Goal: Transaction & Acquisition: Purchase product/service

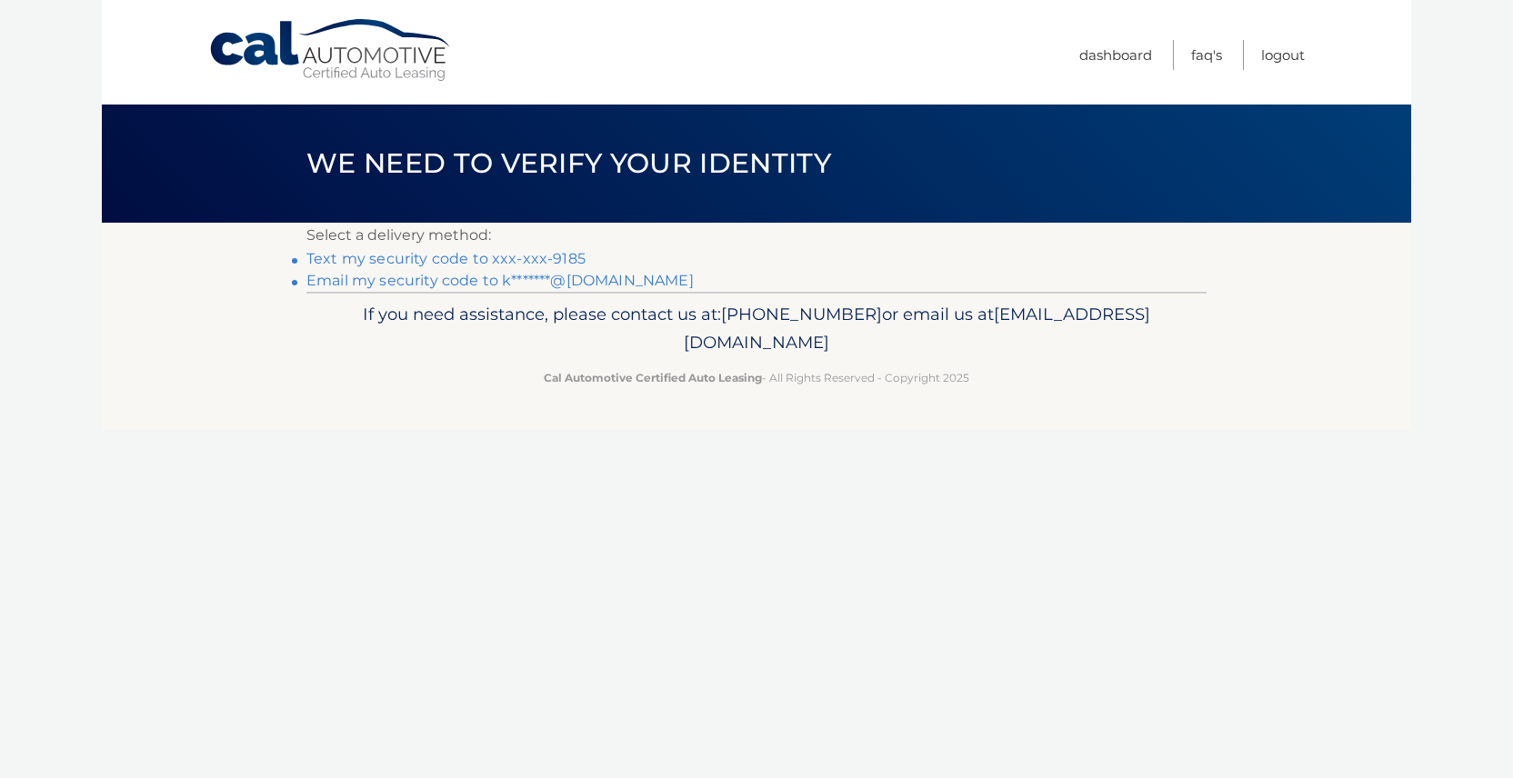
click at [565, 260] on link "Text my security code to xxx-xxx-9185" at bounding box center [445, 258] width 279 height 17
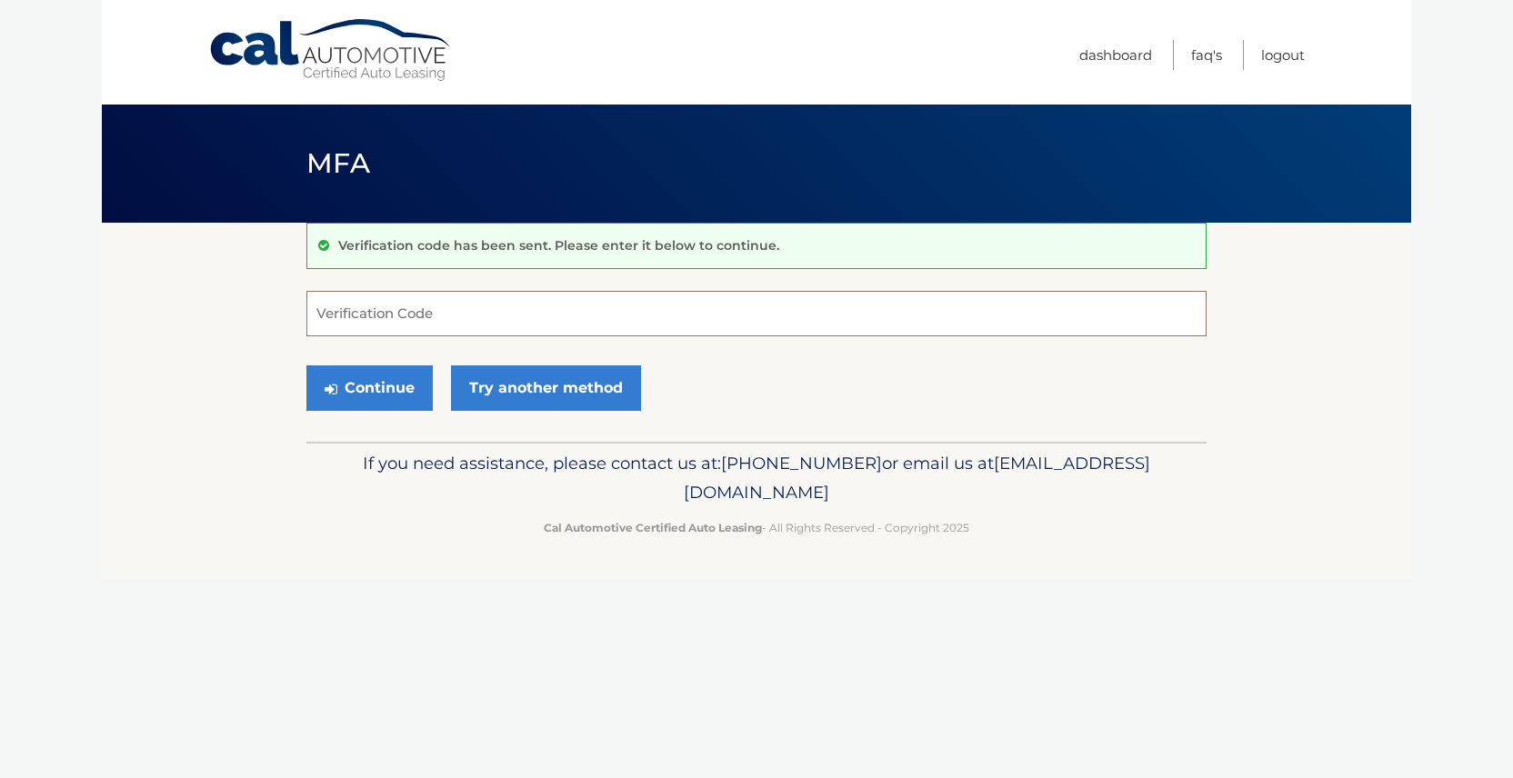
click at [537, 330] on input "Verification Code" at bounding box center [756, 313] width 900 height 45
type input "357351"
click at [355, 390] on button "Continue" at bounding box center [369, 388] width 126 height 45
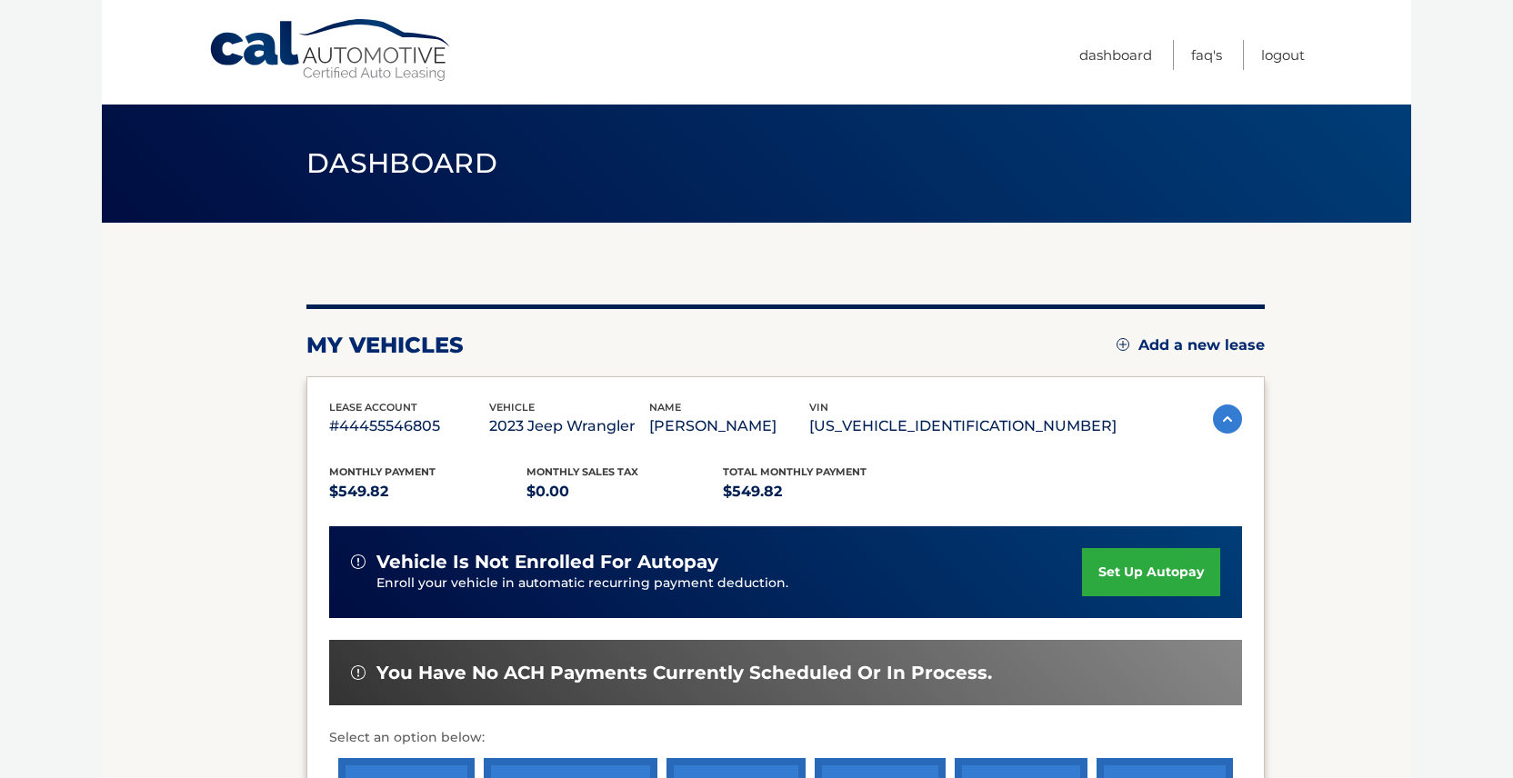
click at [1292, 480] on section "my vehicles Add a new lease lease account #44455546805 vehicle 2023 Jeep Wrangl…" at bounding box center [757, 593] width 1310 height 741
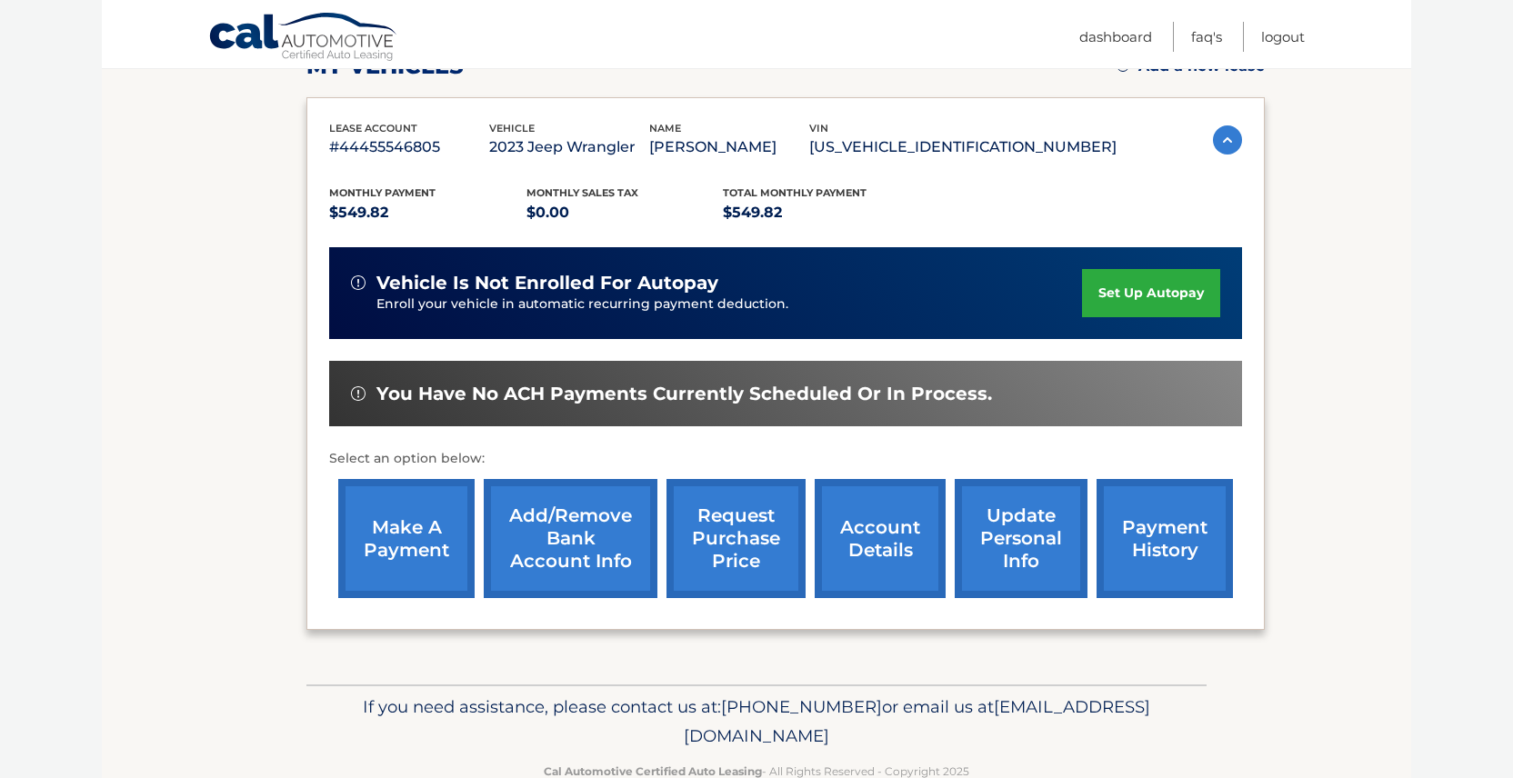
scroll to position [291, 0]
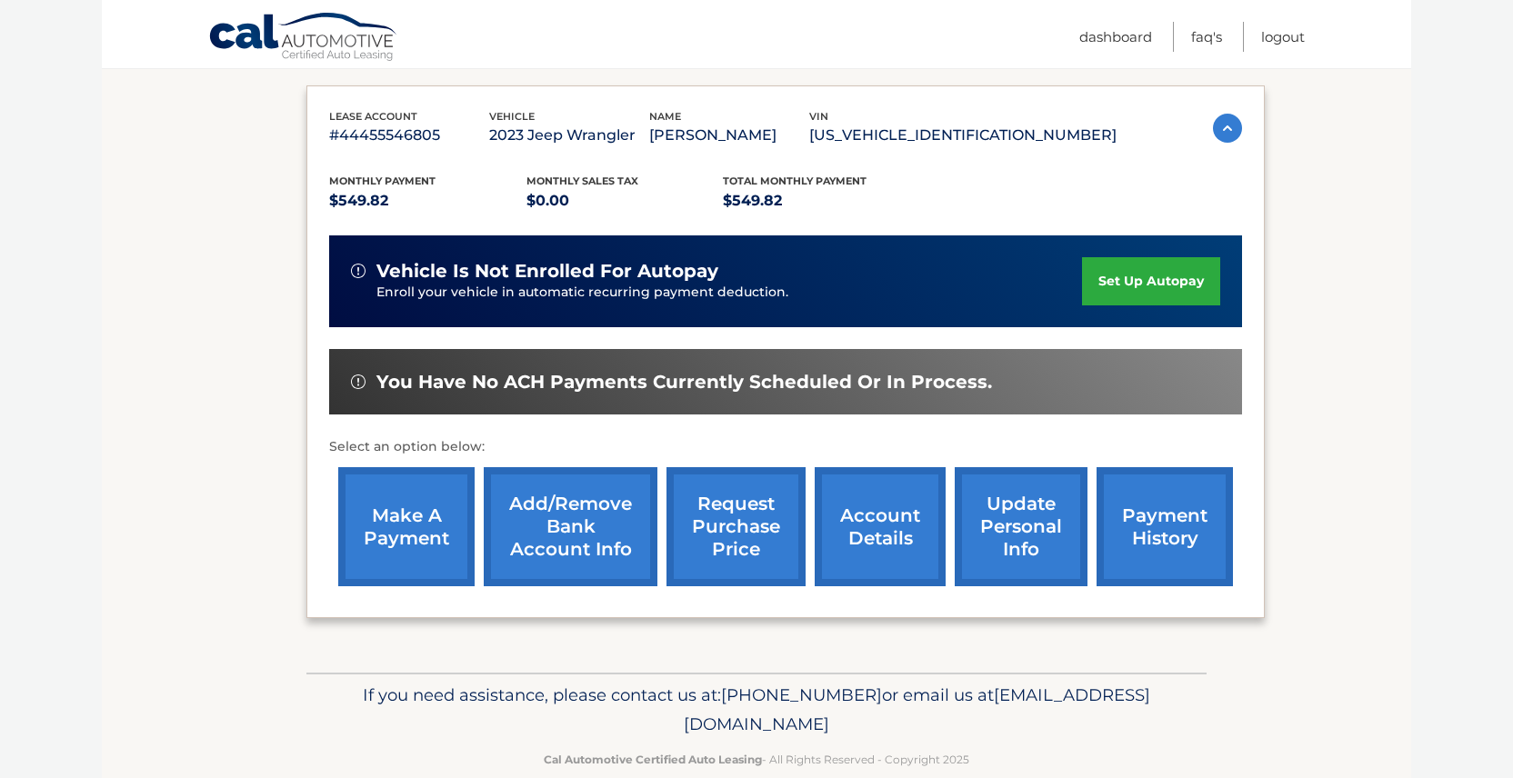
click at [414, 537] on link "make a payment" at bounding box center [406, 526] width 136 height 119
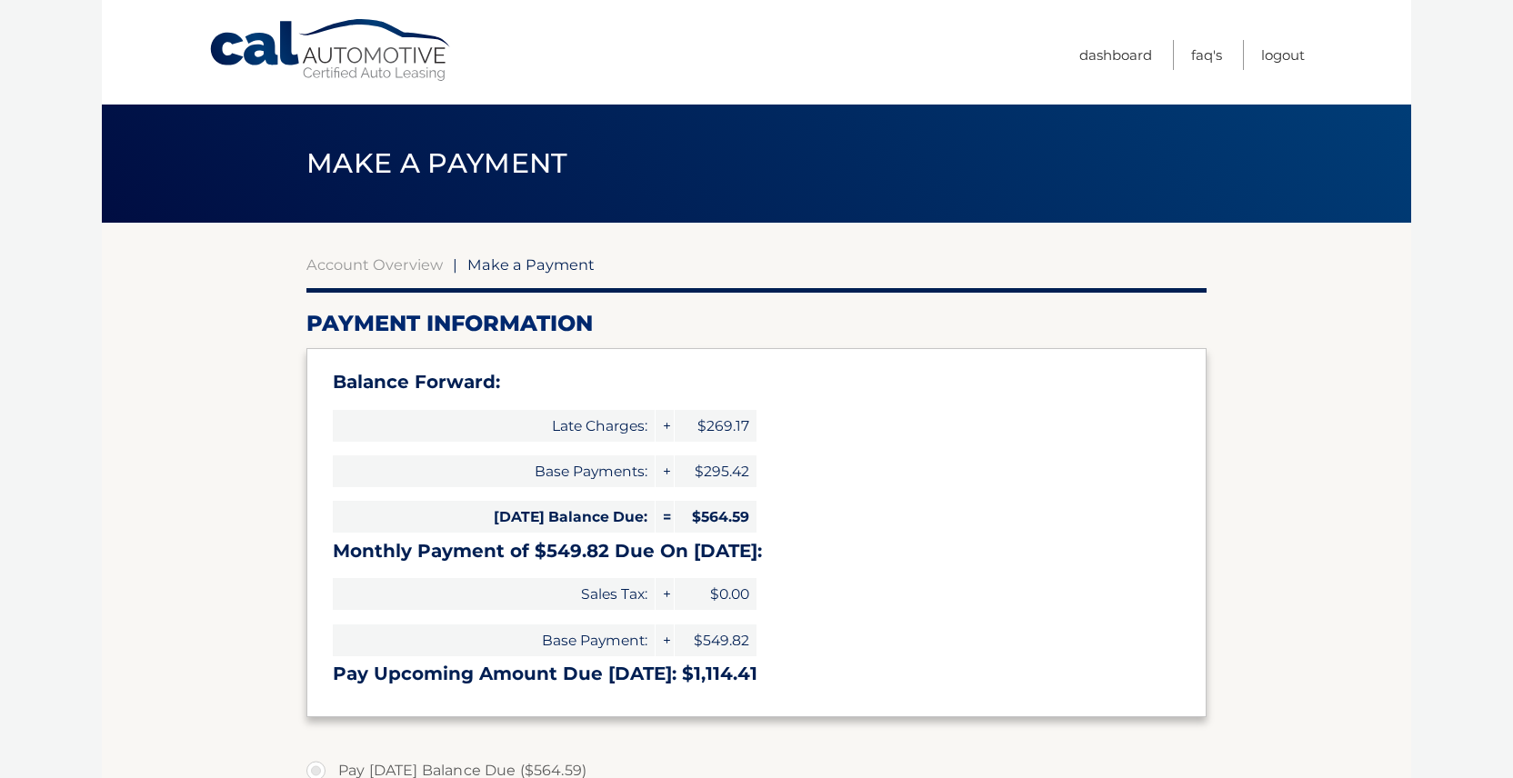
select select "YjYzY2NmNWEtYzA0OS00NzZhLTkwZjYtMmMzNjM5ODEyNGY4"
click at [1290, 497] on section "Account Overview | Make a Payment Payment Information Balance Forward: Late Cha…" at bounding box center [757, 753] width 1310 height 1061
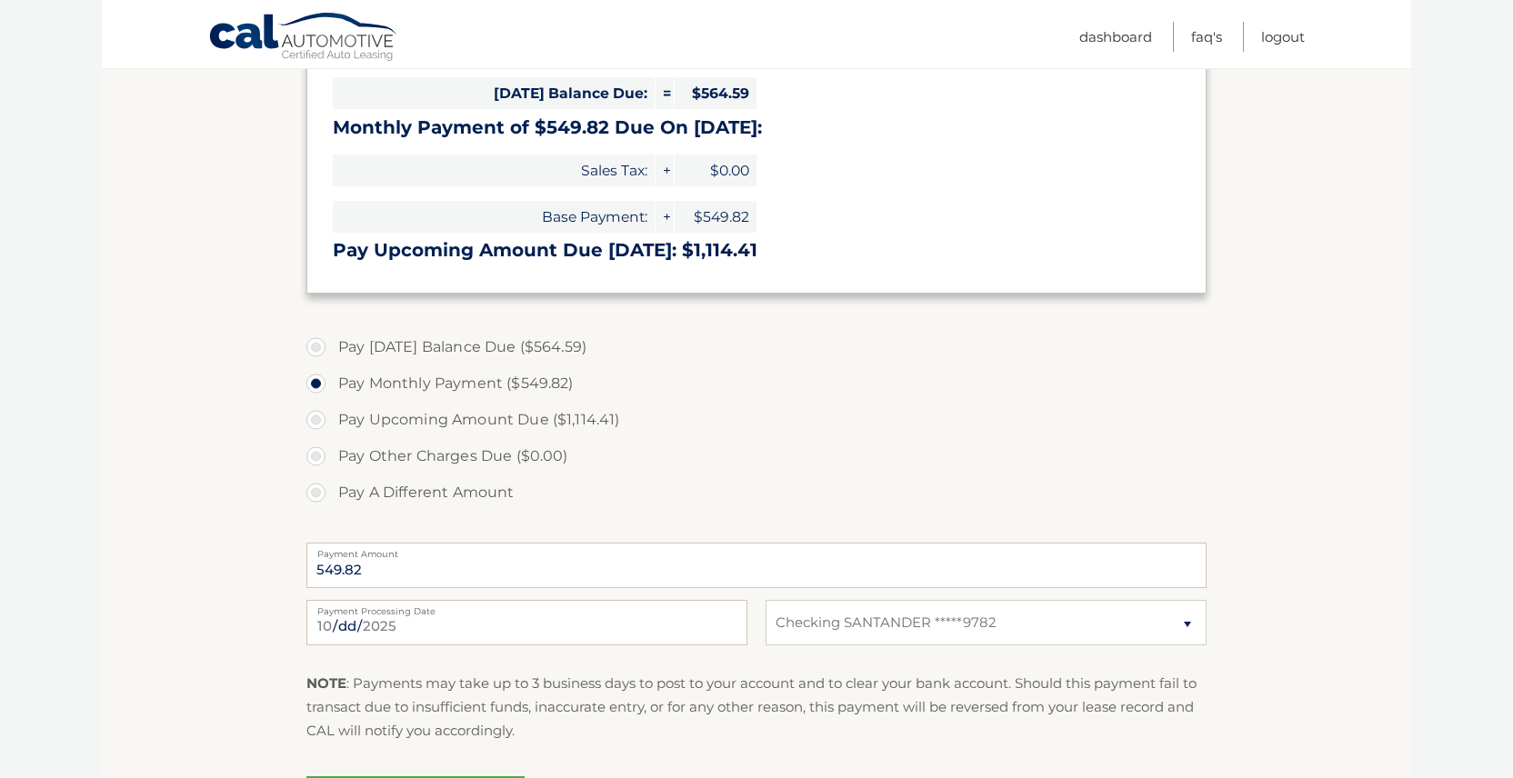
scroll to position [437, 0]
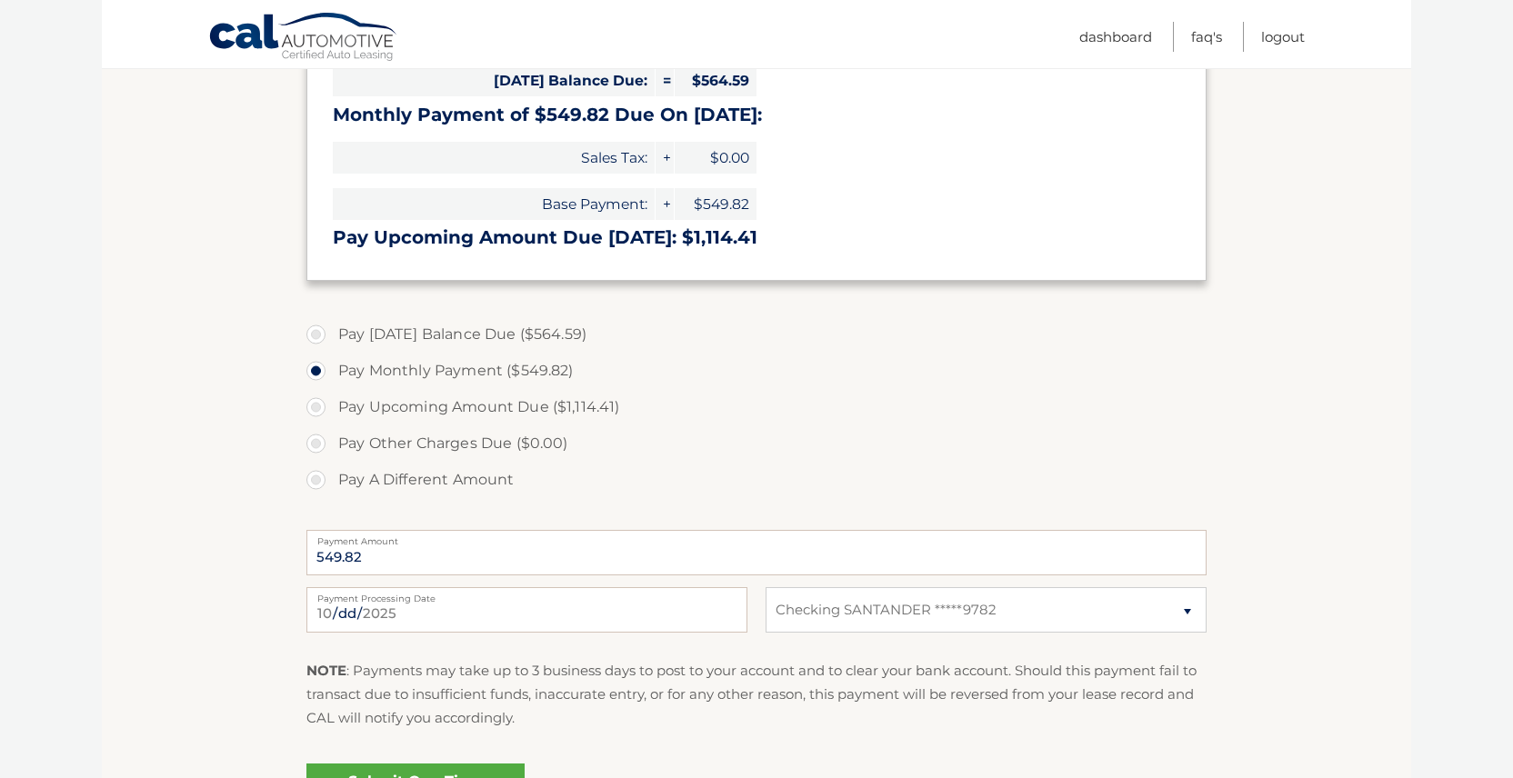
click at [313, 338] on label "Pay Today's Balance Due ($564.59)" at bounding box center [756, 334] width 900 height 36
click at [314, 338] on input "Pay Today's Balance Due ($564.59)" at bounding box center [323, 330] width 18 height 29
radio input "true"
type input "564.59"
click at [1321, 486] on section "Account Overview | Make a Payment Payment Information Balance Forward: Late Cha…" at bounding box center [757, 316] width 1310 height 1061
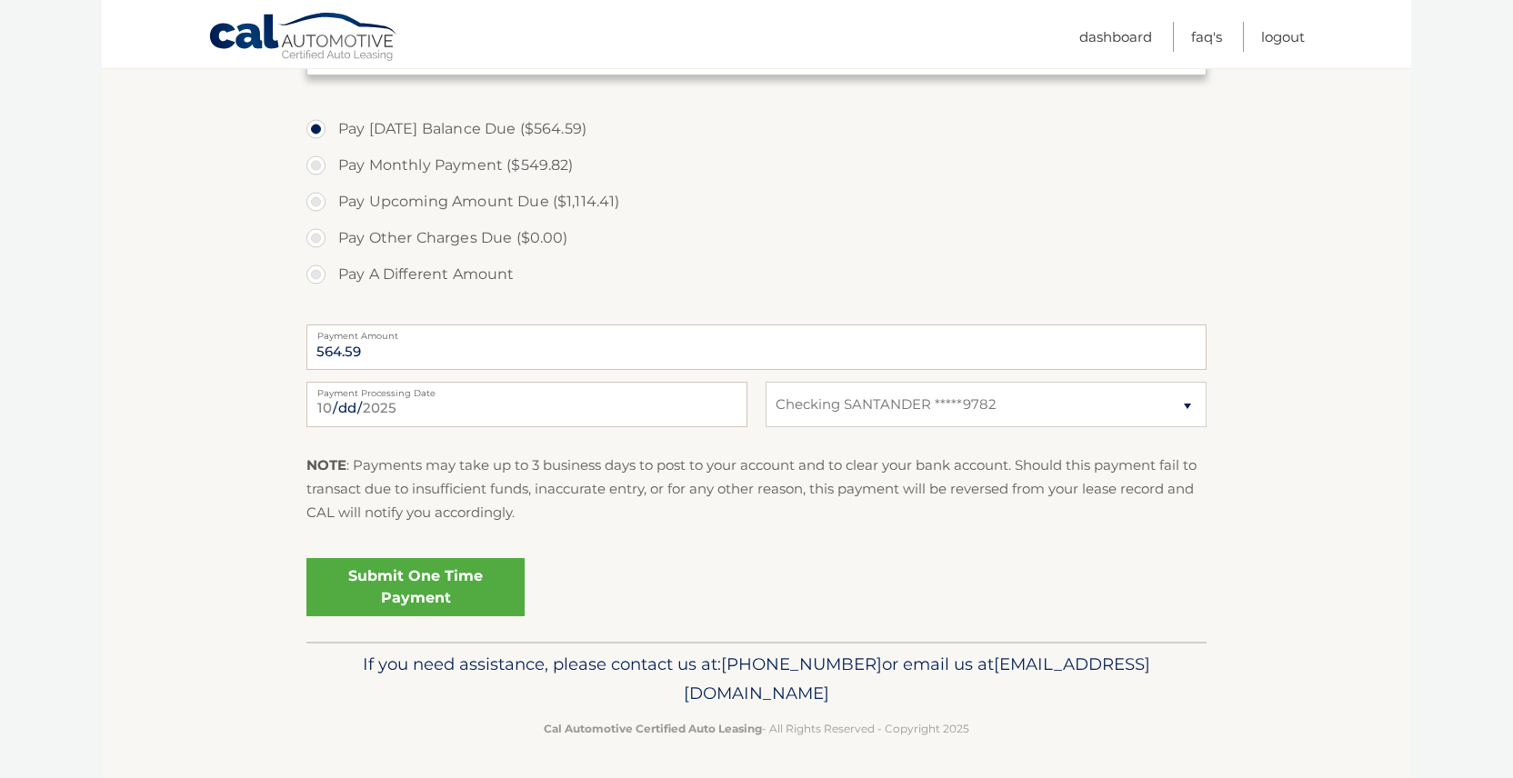
scroll to position [644, 0]
click at [492, 585] on link "Submit One Time Payment" at bounding box center [415, 586] width 218 height 58
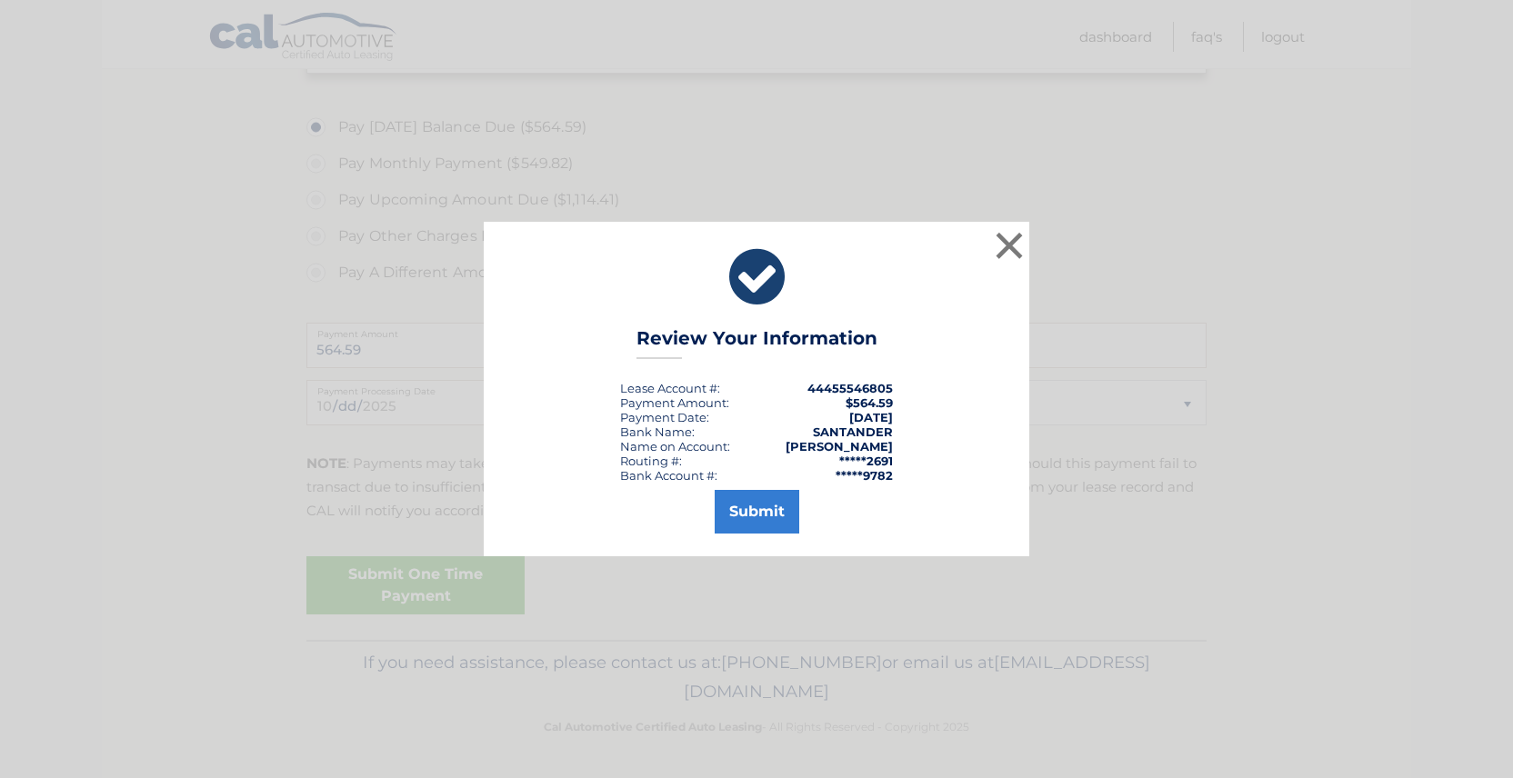
click at [492, 585] on div "× Review Your Information Lease Account #: 44455546805 Payment Amount: $564.59 …" at bounding box center [756, 389] width 1513 height 778
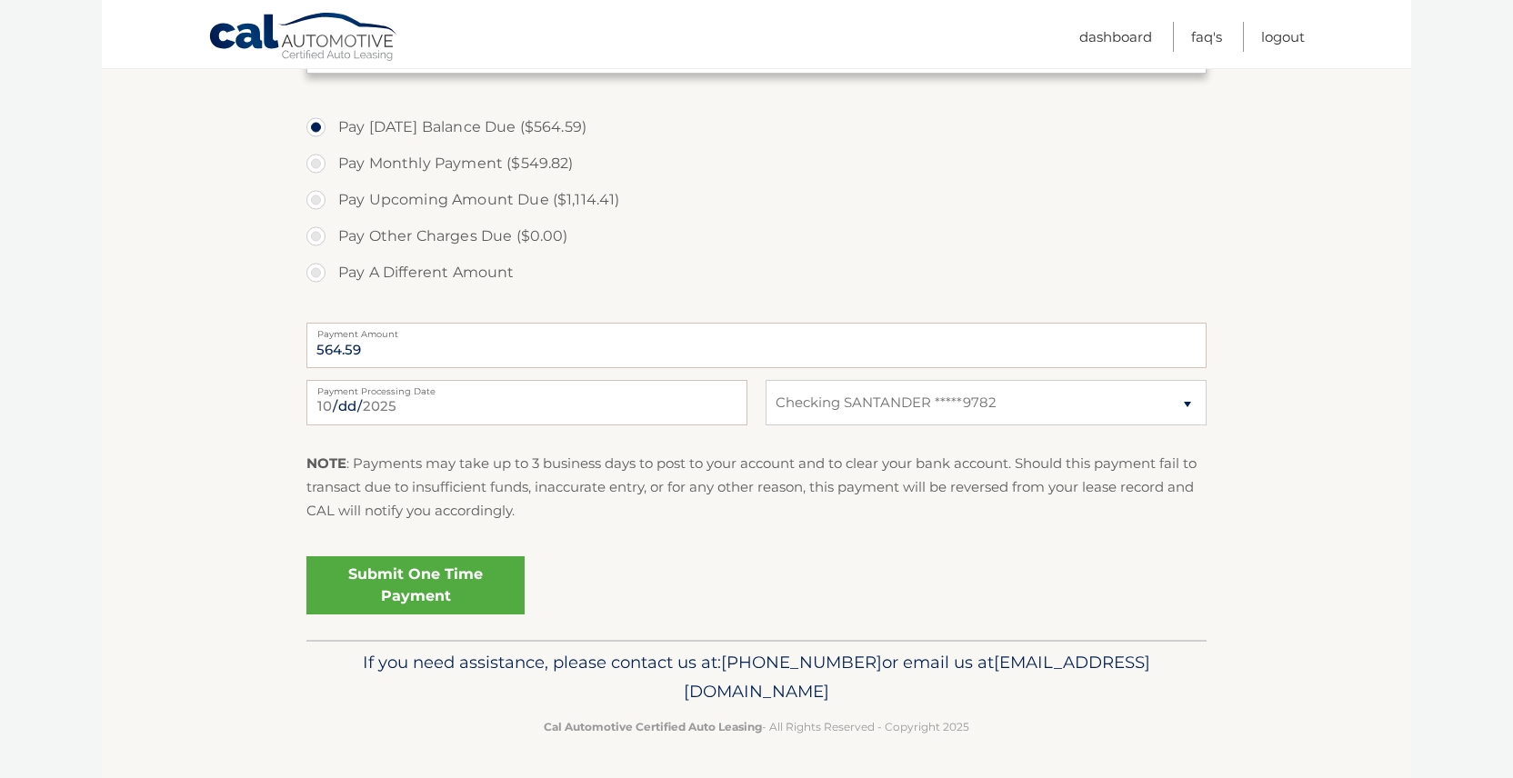
click at [492, 585] on link "Submit One Time Payment" at bounding box center [415, 586] width 218 height 58
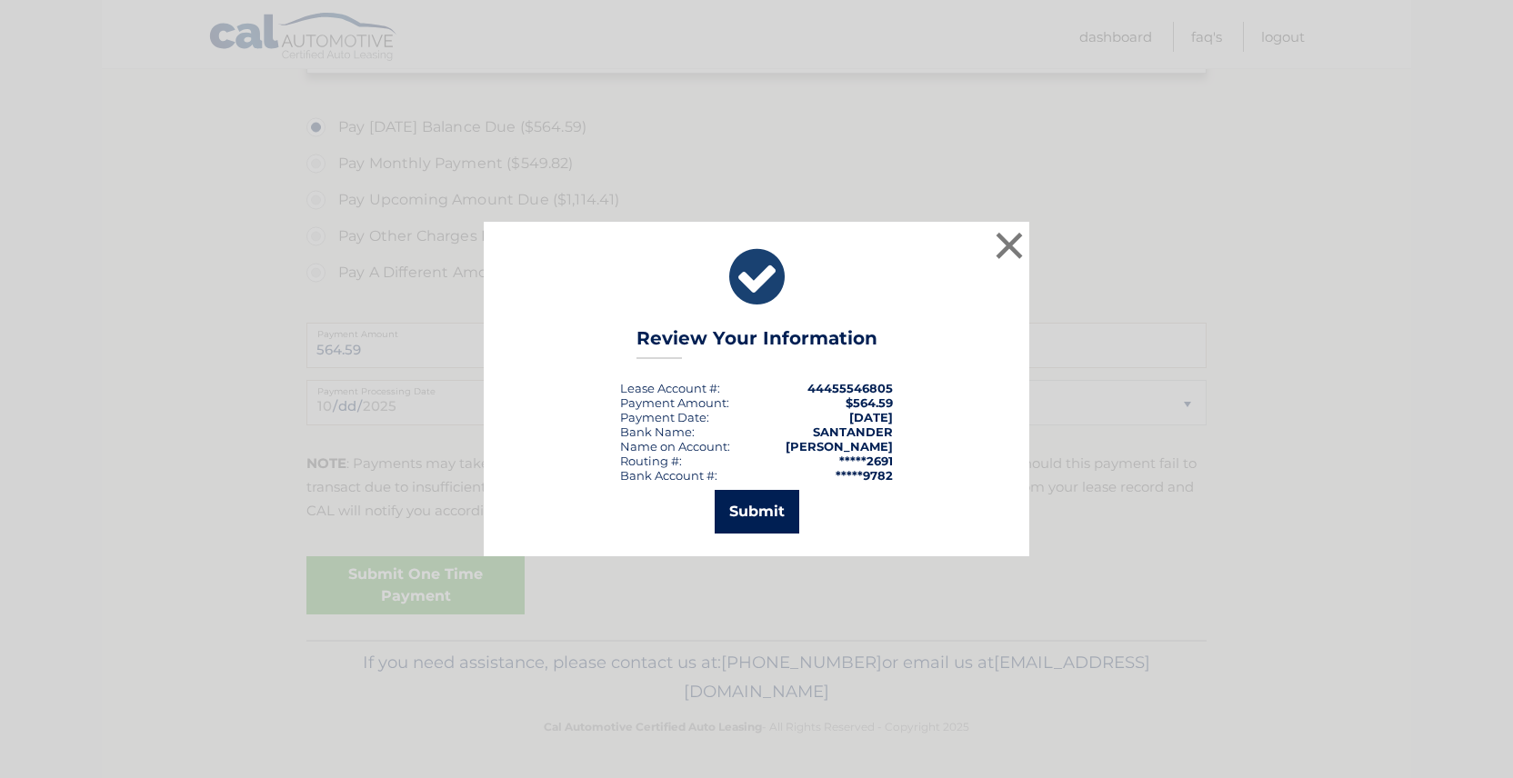
click at [734, 513] on button "Submit" at bounding box center [757, 512] width 85 height 44
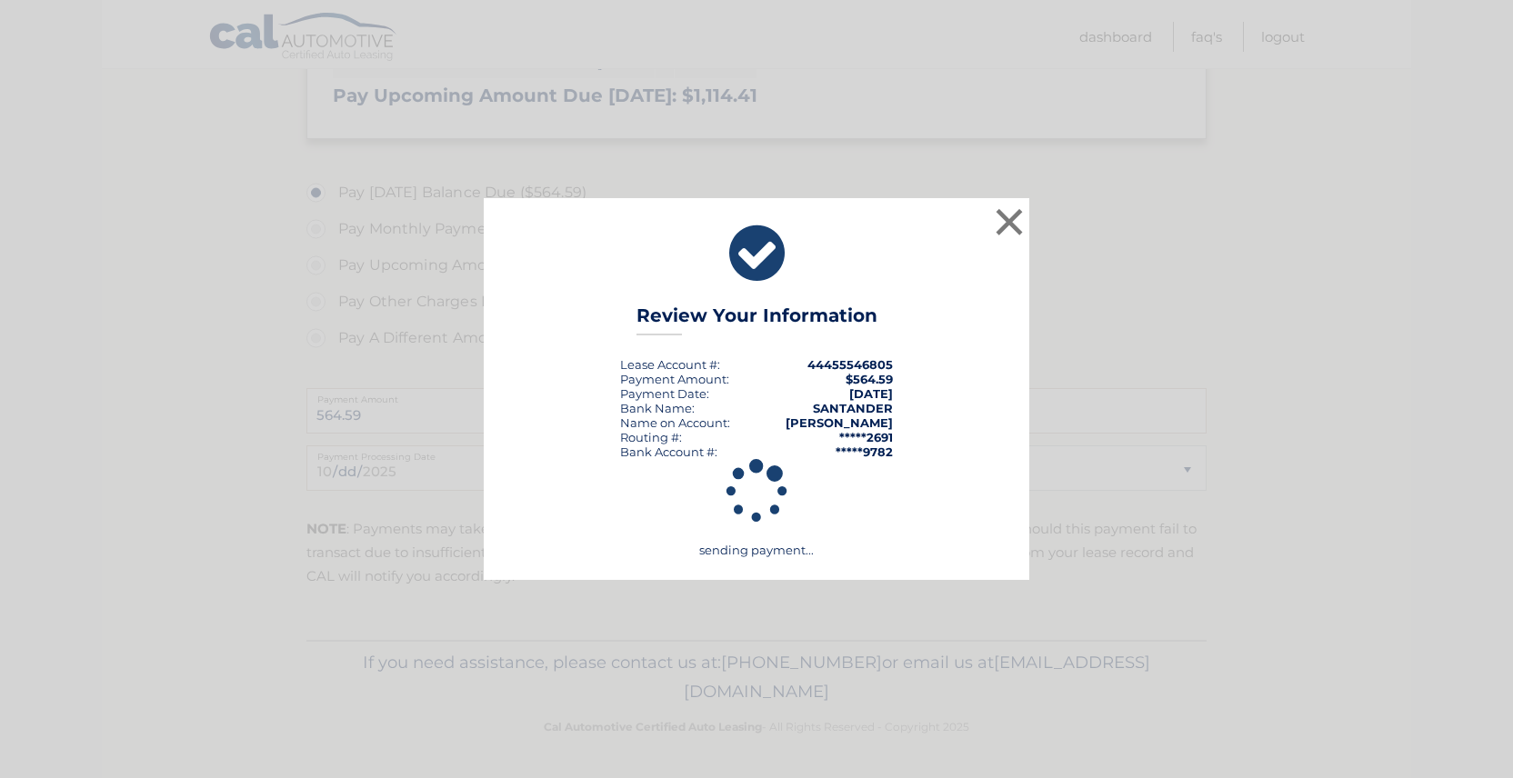
scroll to position [578, 0]
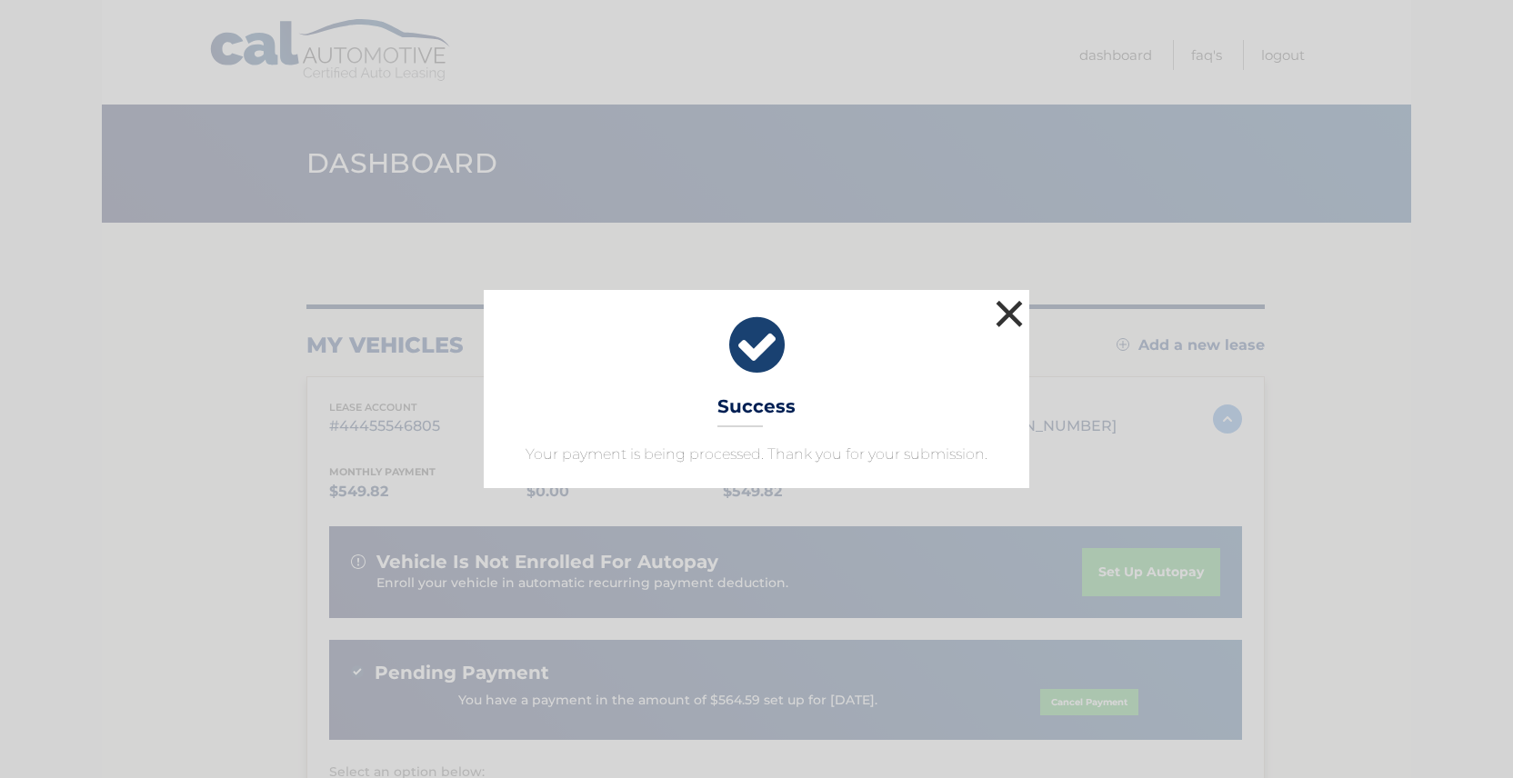
click at [1006, 315] on button "×" at bounding box center [1009, 314] width 36 height 36
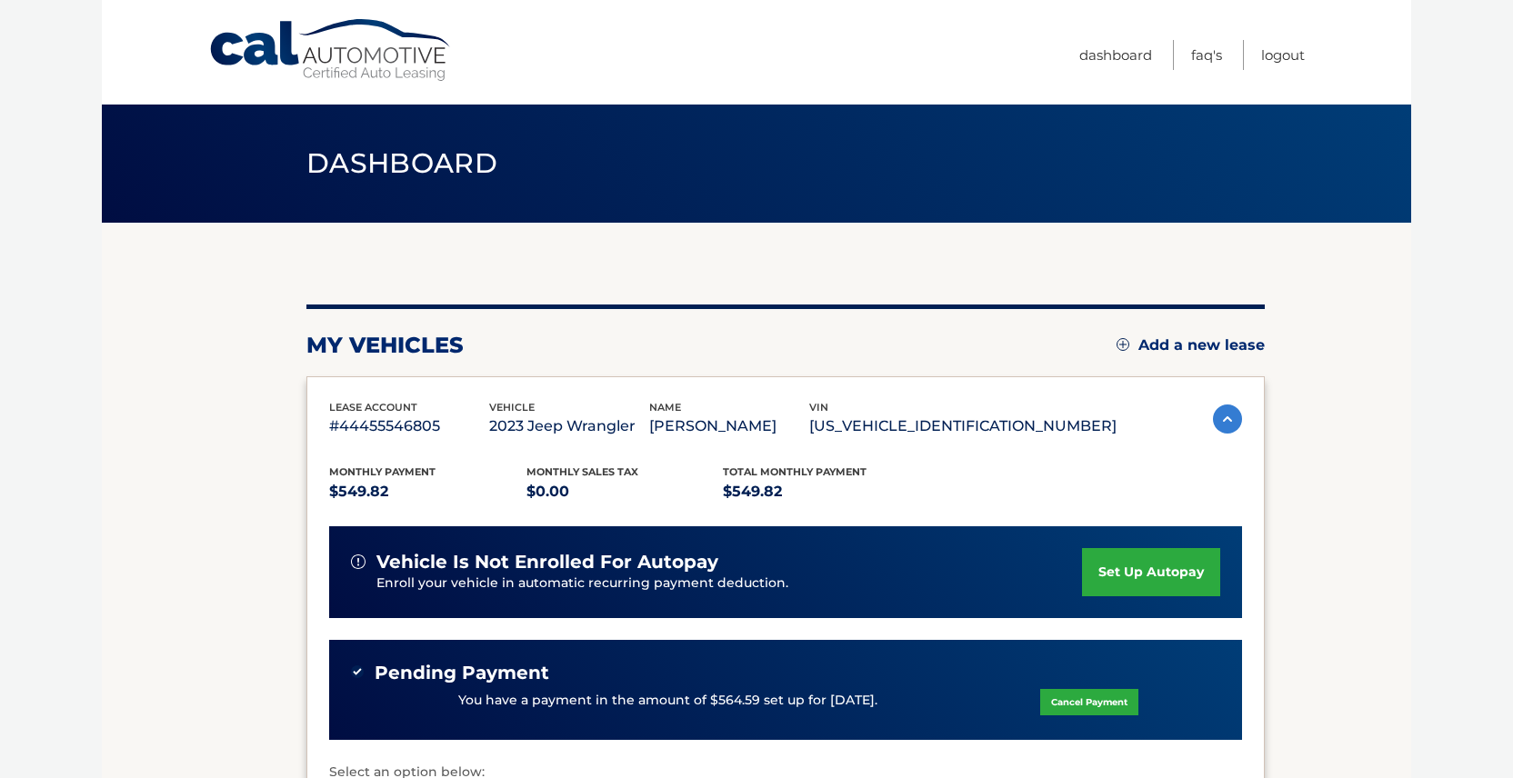
click at [1403, 359] on section "my vehicles Add a new lease lease account #44455546805 vehicle 2023 Jeep Wrangl…" at bounding box center [757, 611] width 1310 height 776
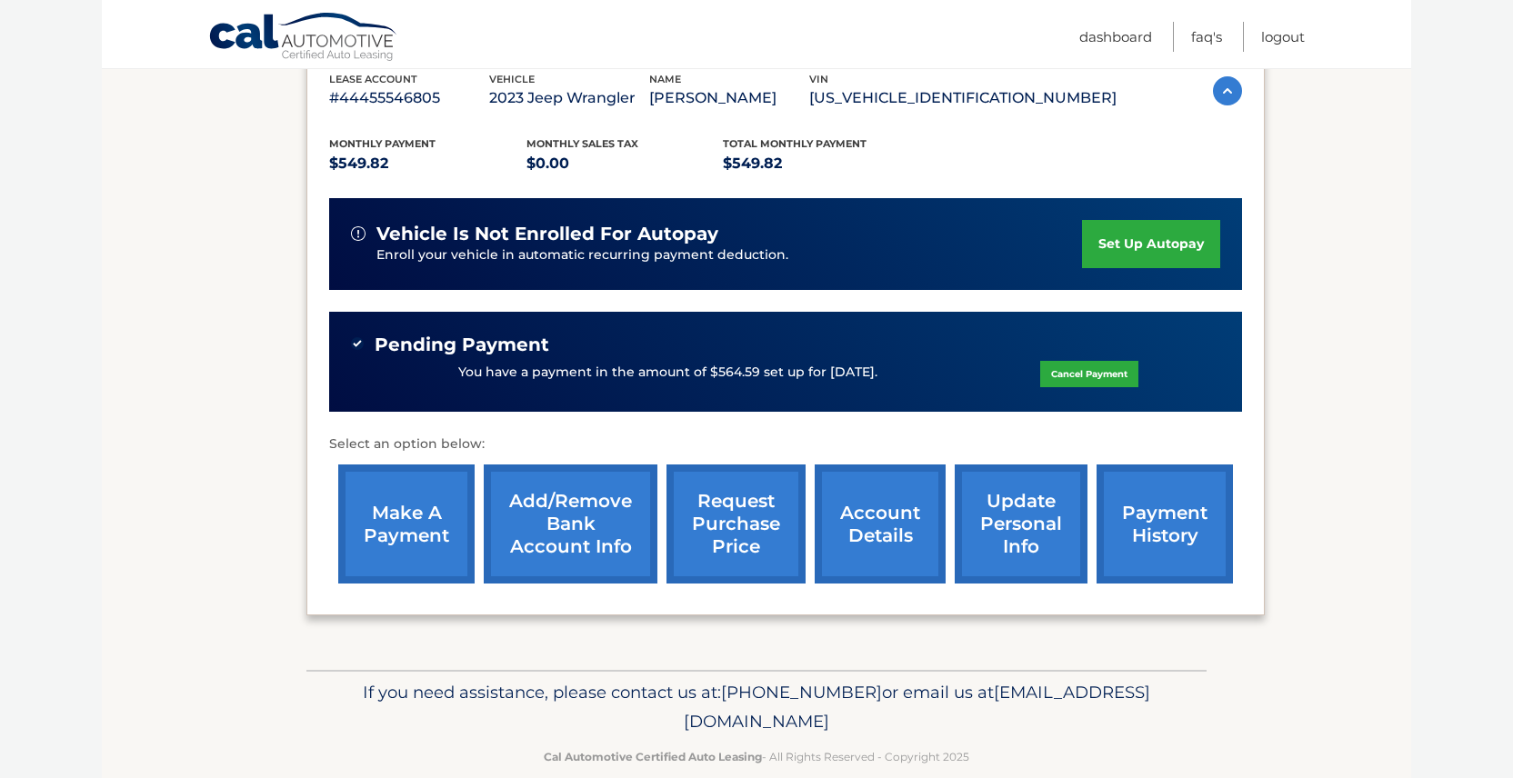
scroll to position [357, 0]
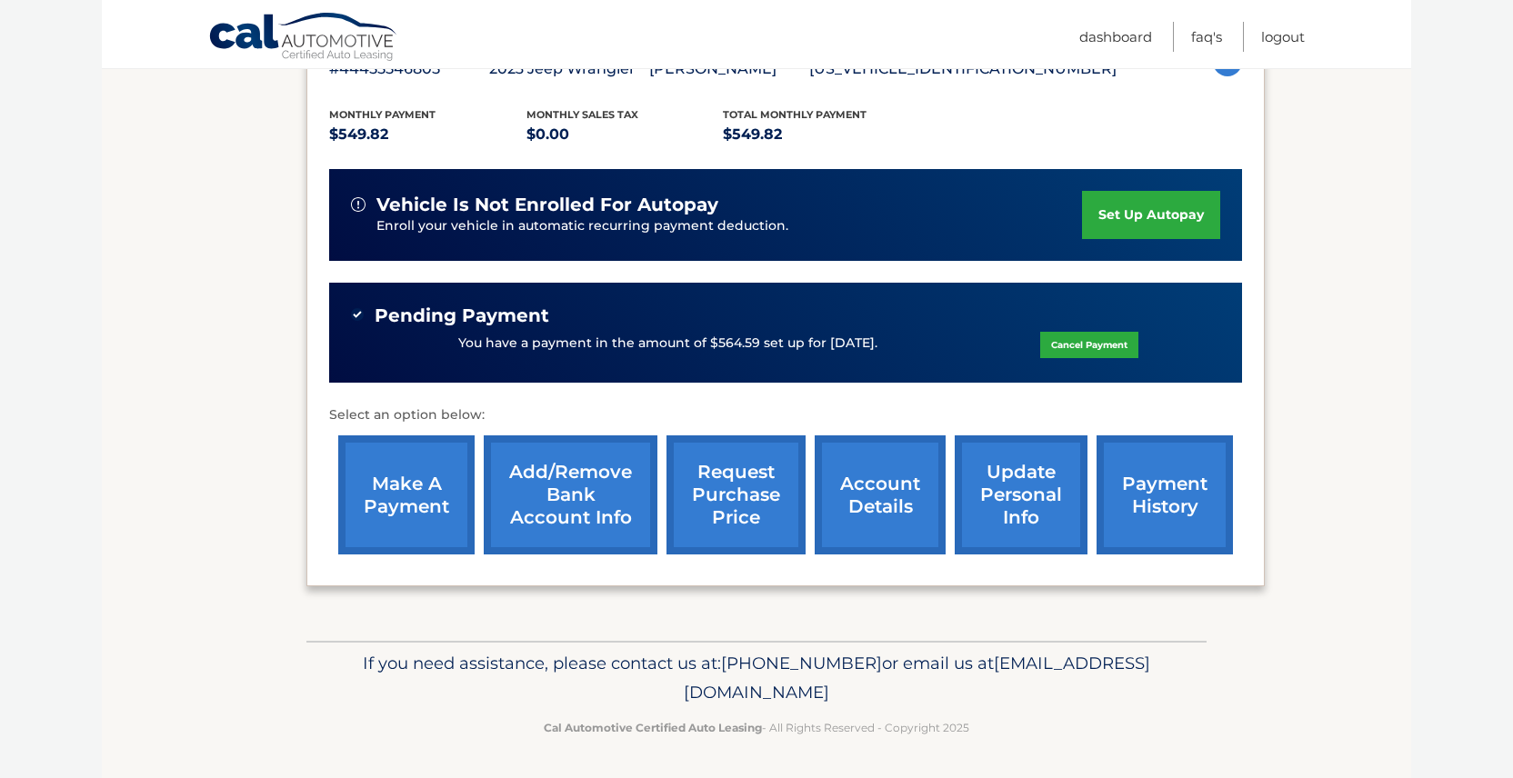
click at [1149, 500] on link "payment history" at bounding box center [1165, 495] width 136 height 119
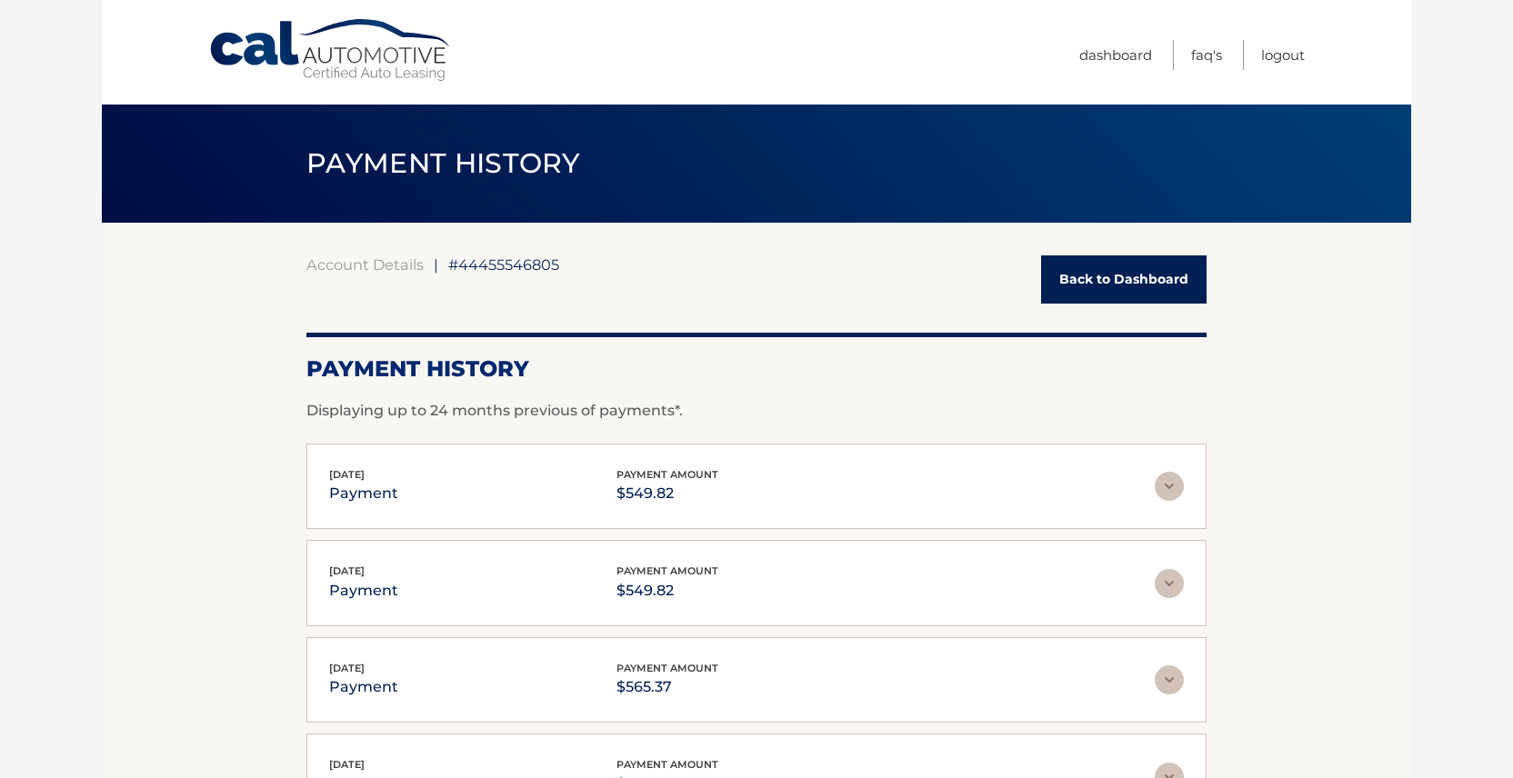
click at [1321, 501] on section "Account Details | #44455546805 Back to Dashboard Payment History Displaying up …" at bounding box center [757, 640] width 1310 height 834
click at [1074, 275] on link "Back to Dashboard" at bounding box center [1124, 280] width 166 height 48
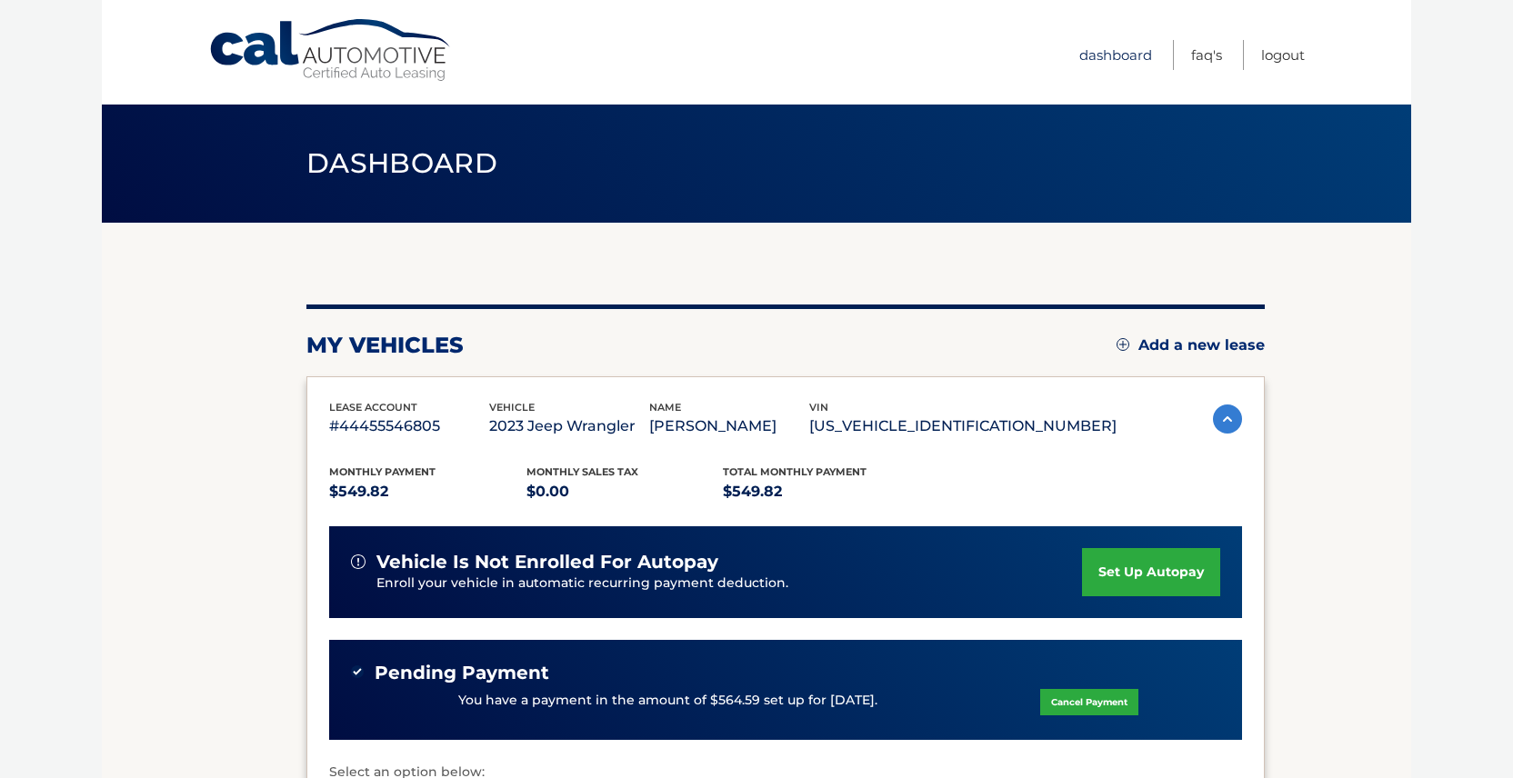
click at [1119, 55] on link "Dashboard" at bounding box center [1115, 55] width 73 height 30
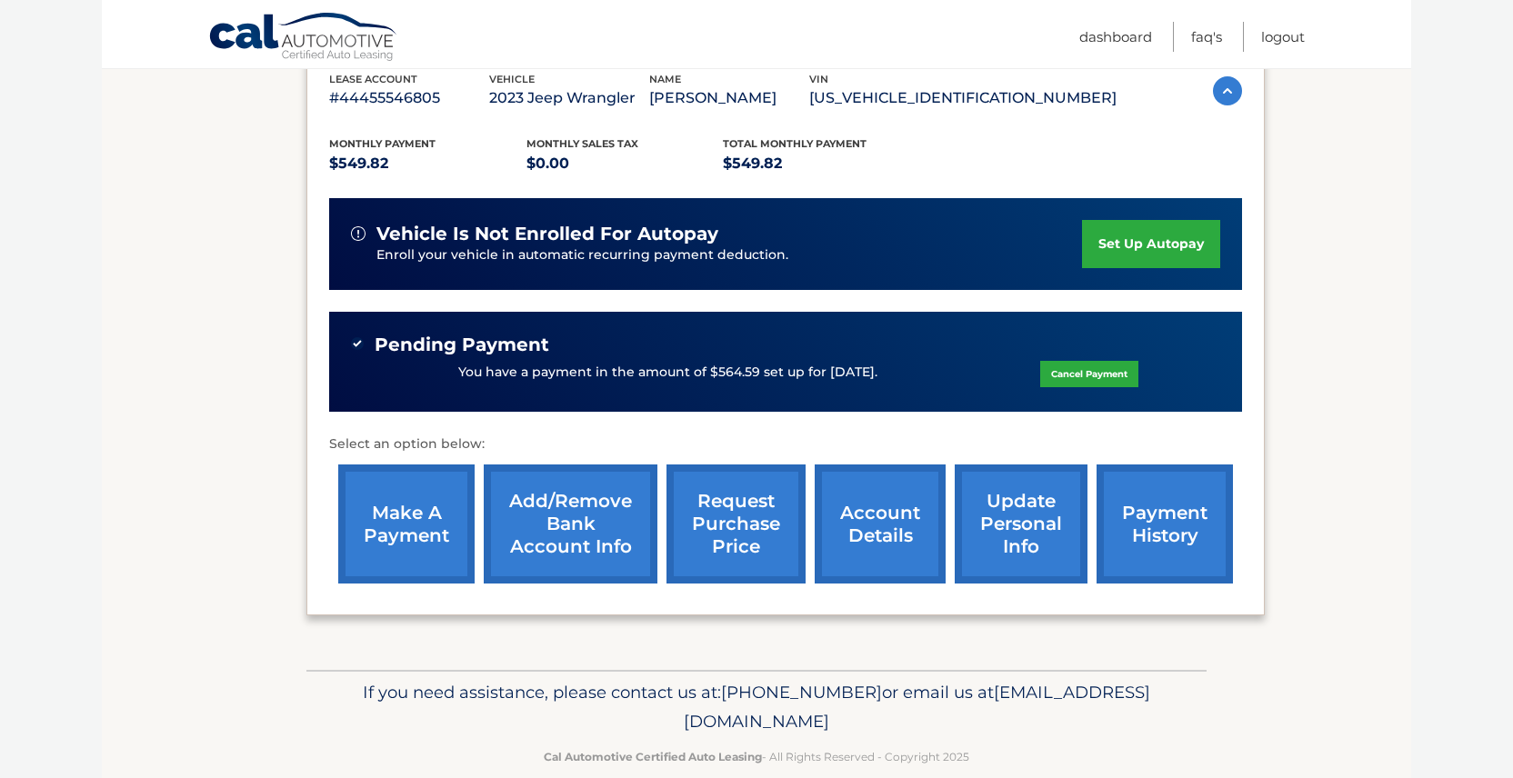
scroll to position [357, 0]
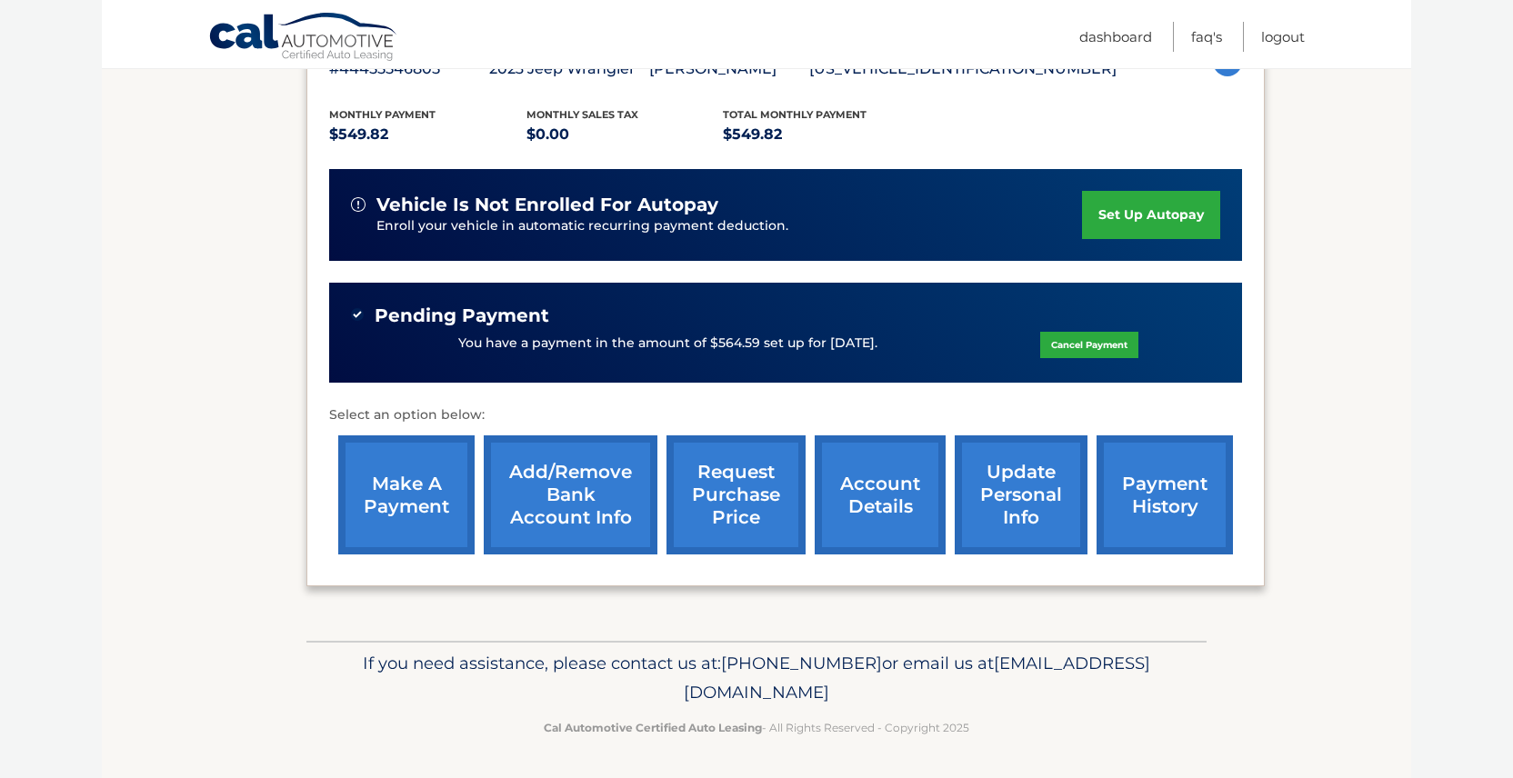
click at [869, 482] on link "account details" at bounding box center [880, 495] width 131 height 119
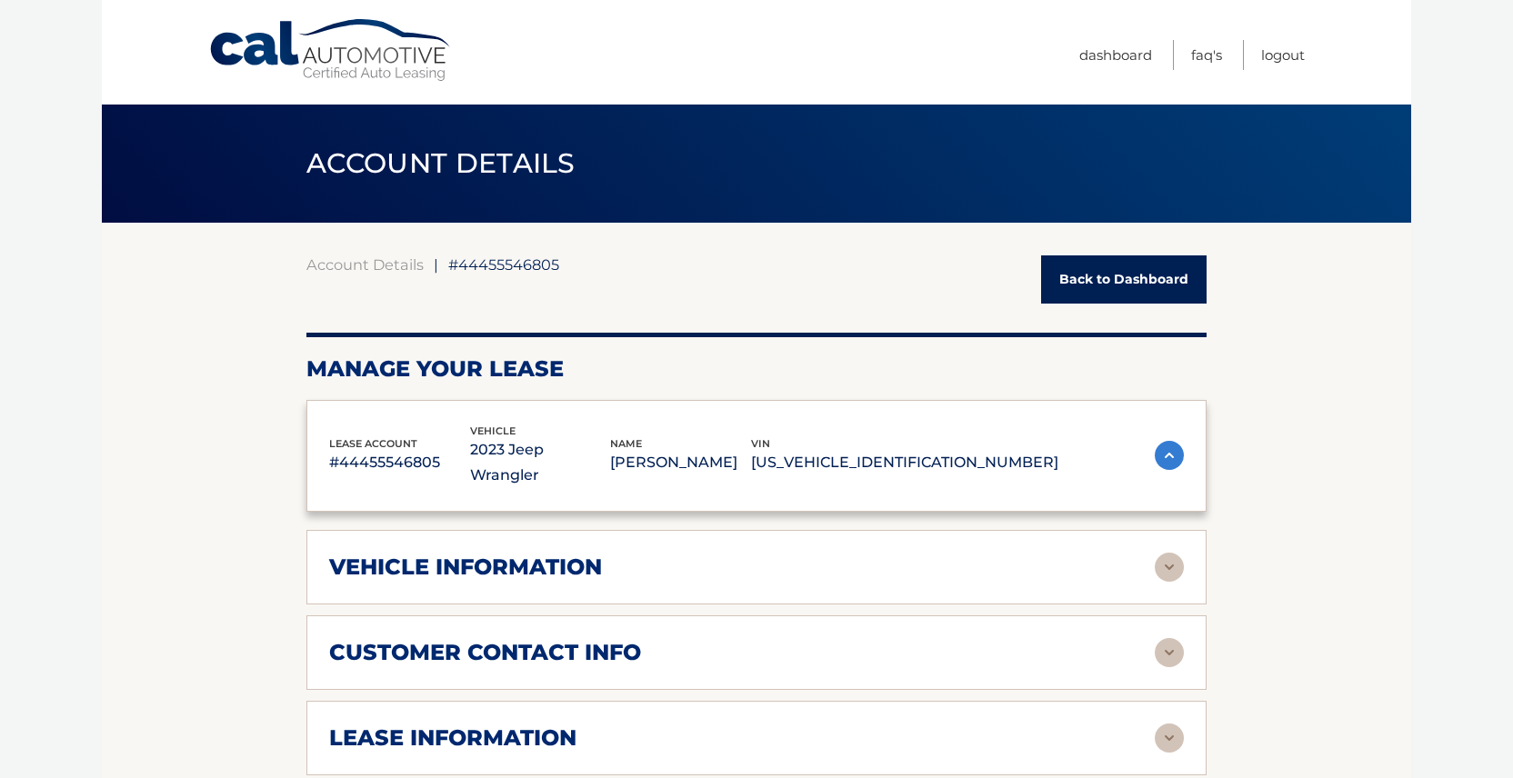
click at [869, 482] on div "lease account #44455546805 vehicle 2023 Jeep Wrangler name KIMBERLY BRANCATO vi…" at bounding box center [756, 456] width 900 height 113
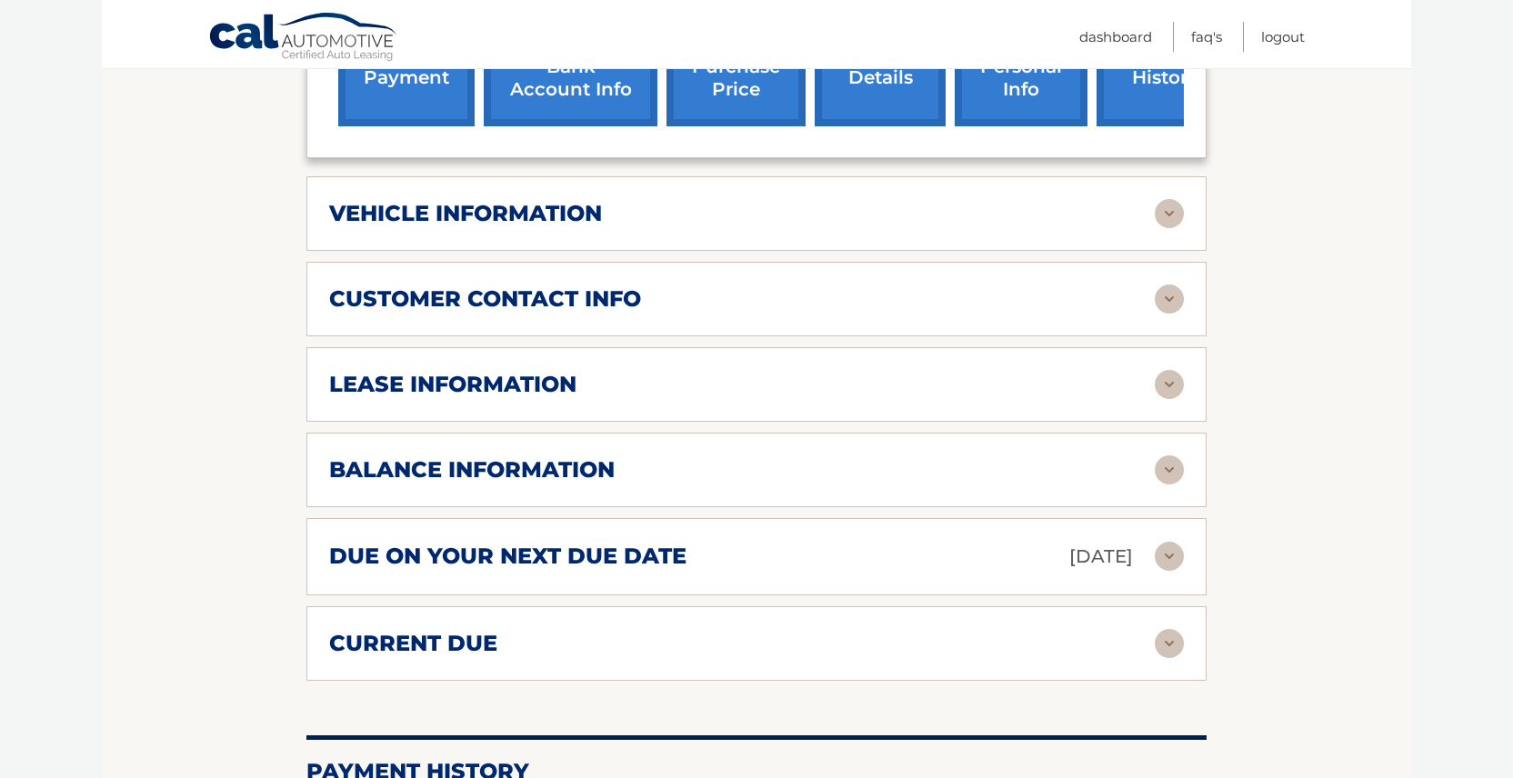
scroll to position [837, 0]
click at [1169, 369] on img at bounding box center [1169, 383] width 29 height 29
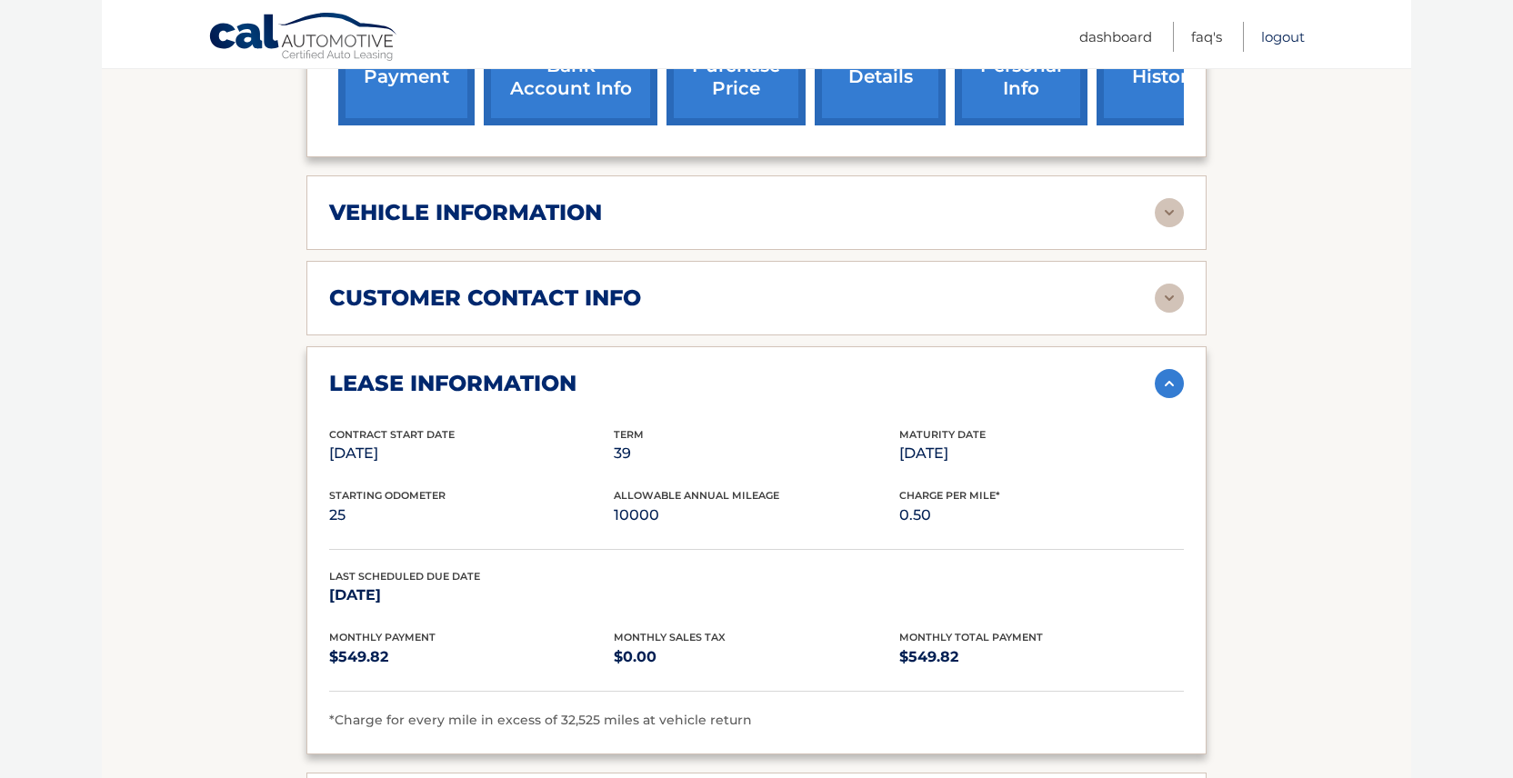
click at [1289, 35] on link "Logout" at bounding box center [1283, 37] width 44 height 30
